Goal: Use online tool/utility: Utilize a website feature to perform a specific function

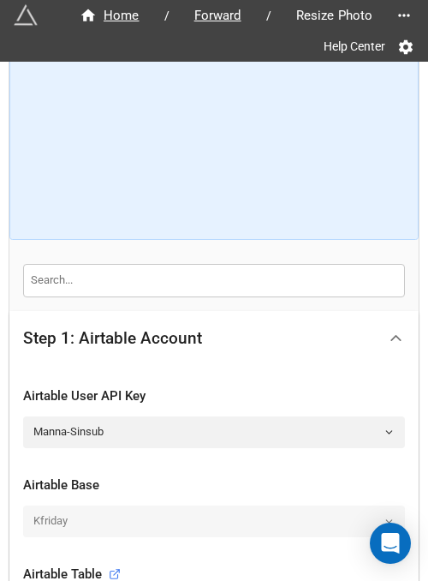
click at [396, 340] on icon at bounding box center [396, 338] width 18 height 18
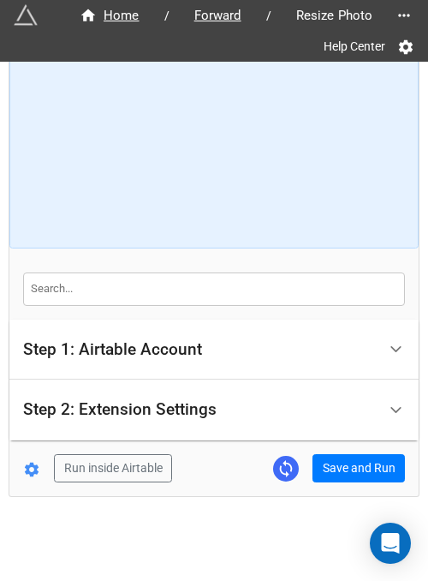
scroll to position [74, 0]
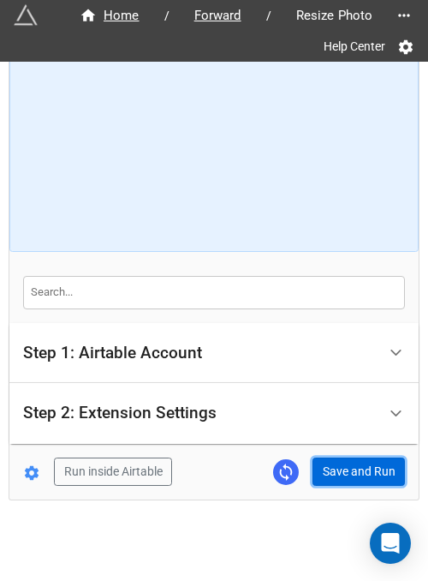
drag, startPoint x: 346, startPoint y: 472, endPoint x: 355, endPoint y: 394, distance: 78.4
click at [348, 469] on button "Save and Run" at bounding box center [359, 471] width 92 height 29
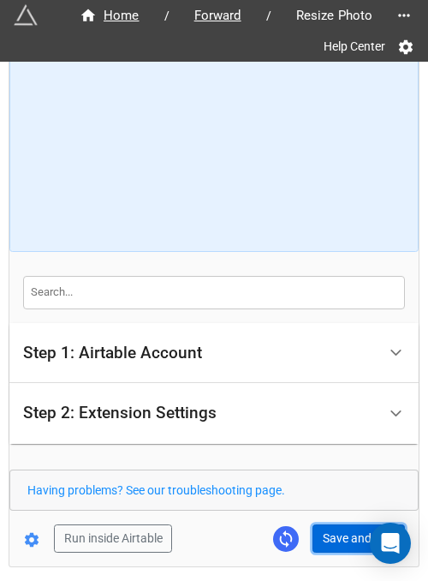
click at [321, 525] on button "Save and Run" at bounding box center [359, 538] width 92 height 29
click at [334, 547] on button "Save and Run" at bounding box center [359, 538] width 92 height 29
click at [319, 563] on div "Home / Forward / Resize Photo Help Center How to Setup Step 1: Airtable Account…" at bounding box center [213, 277] width 409 height 577
click at [332, 530] on button "Save and Run" at bounding box center [359, 538] width 92 height 29
click at [320, 535] on button "Save and Run" at bounding box center [359, 538] width 92 height 29
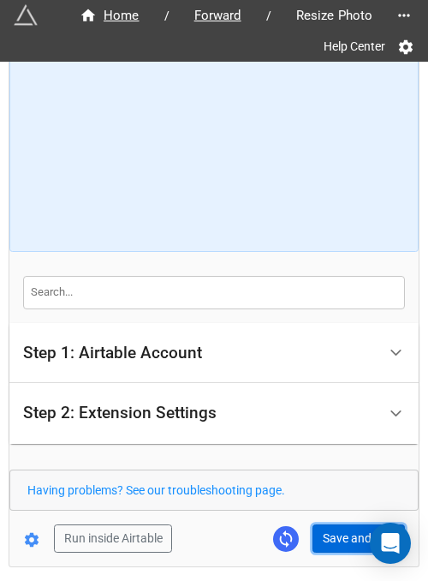
drag, startPoint x: 325, startPoint y: 537, endPoint x: 413, endPoint y: 504, distance: 93.2
click at [325, 537] on button "Save and Run" at bounding box center [359, 538] width 92 height 29
click at [346, 545] on button "Save and Run" at bounding box center [359, 538] width 92 height 29
click at [335, 540] on button "Save and Run" at bounding box center [359, 538] width 92 height 29
click at [329, 524] on button "Save and Run" at bounding box center [359, 538] width 92 height 29
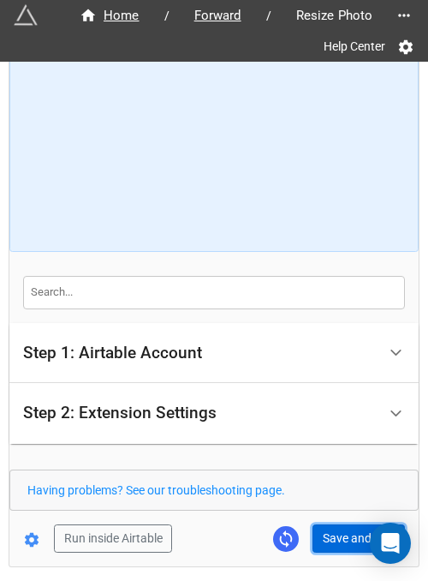
click at [332, 539] on button "Save and Run" at bounding box center [359, 538] width 92 height 29
click at [338, 545] on button "Save and Run" at bounding box center [359, 538] width 92 height 29
click at [333, 539] on button "Save and Run" at bounding box center [359, 538] width 92 height 29
click at [342, 524] on button "Save and Run" at bounding box center [359, 538] width 92 height 29
